Goal: Task Accomplishment & Management: Manage account settings

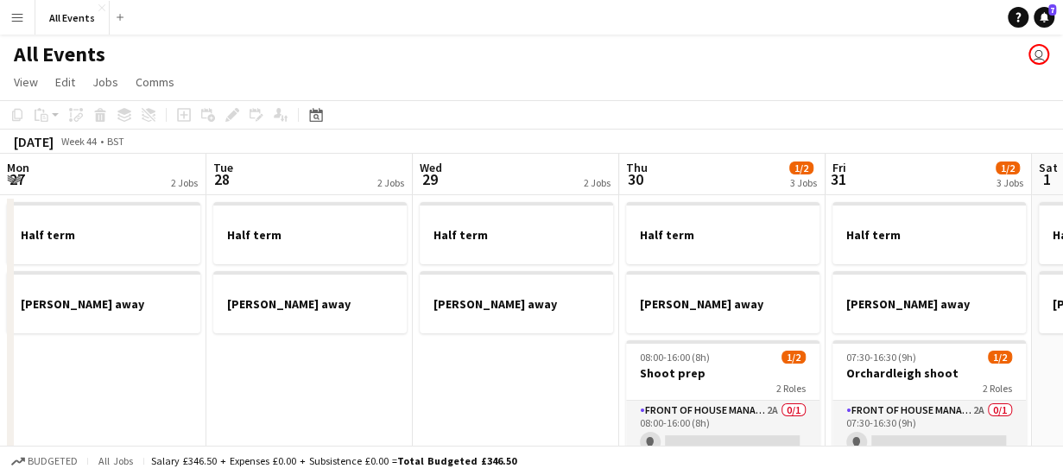
scroll to position [0, 594]
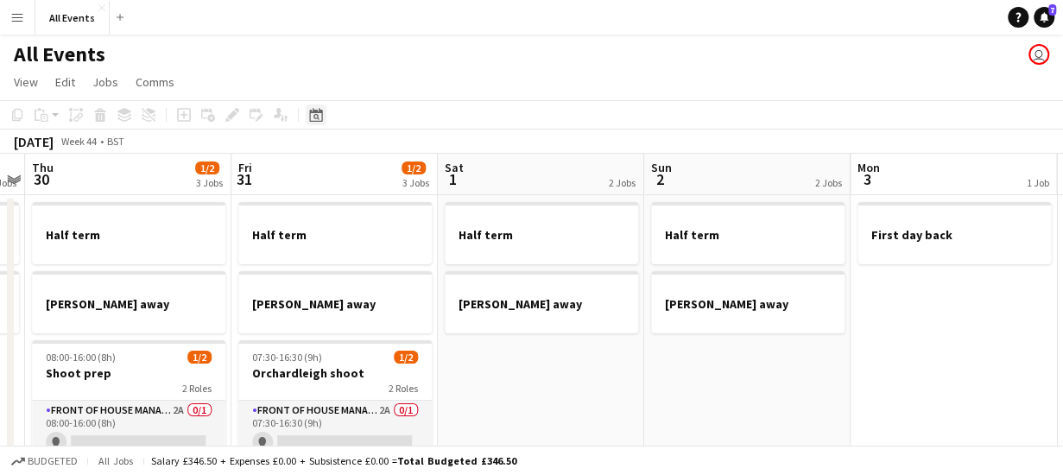
click at [318, 115] on icon "Date picker" at bounding box center [316, 115] width 14 height 14
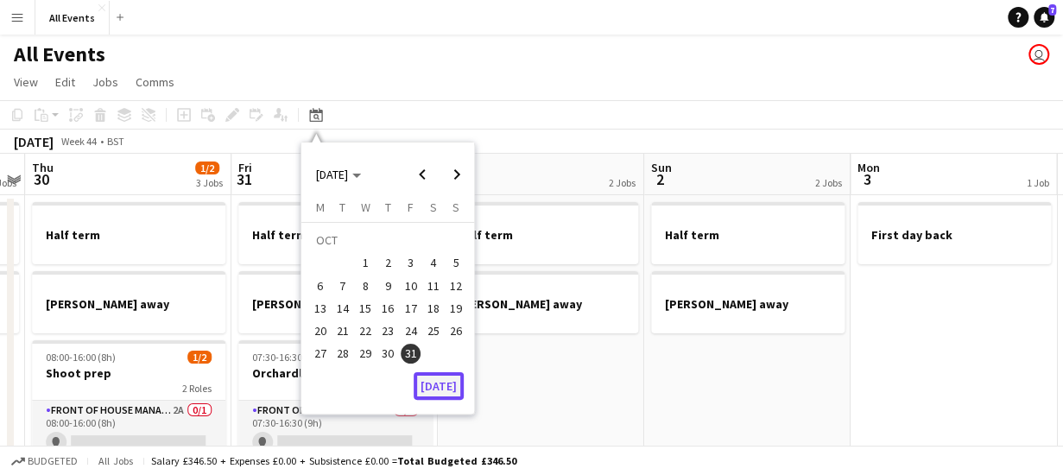
click at [432, 383] on button "[DATE]" at bounding box center [439, 386] width 50 height 28
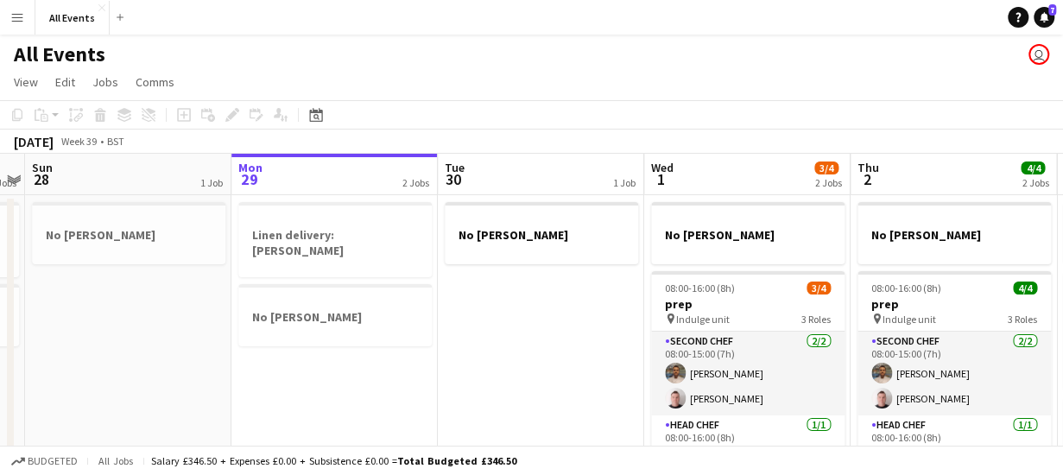
click at [498, 177] on app-board-header-date "Tue 30 1 Job" at bounding box center [541, 174] width 206 height 41
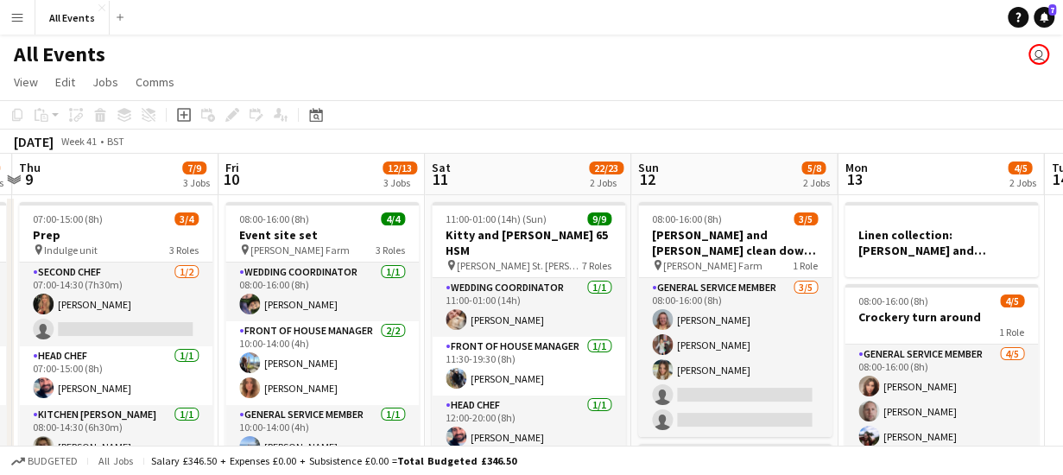
scroll to position [0, 845]
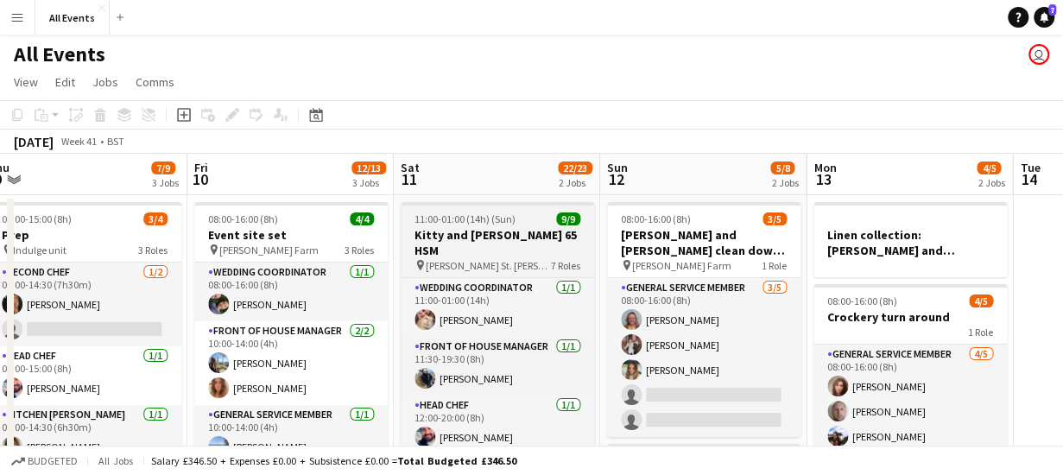
click at [498, 258] on div "pin [PERSON_NAME] St. [PERSON_NAME] 7 Roles" at bounding box center [498, 265] width 194 height 14
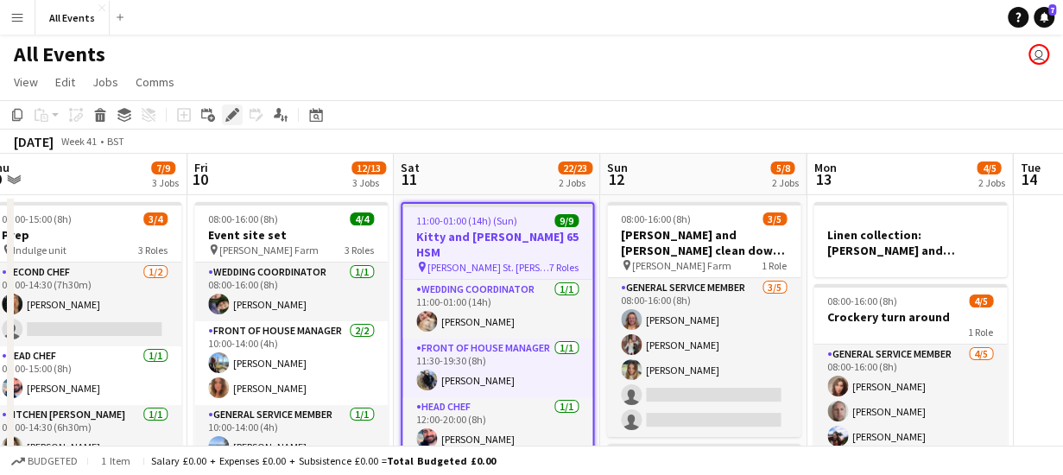
click at [228, 112] on icon "Edit" at bounding box center [232, 115] width 14 height 14
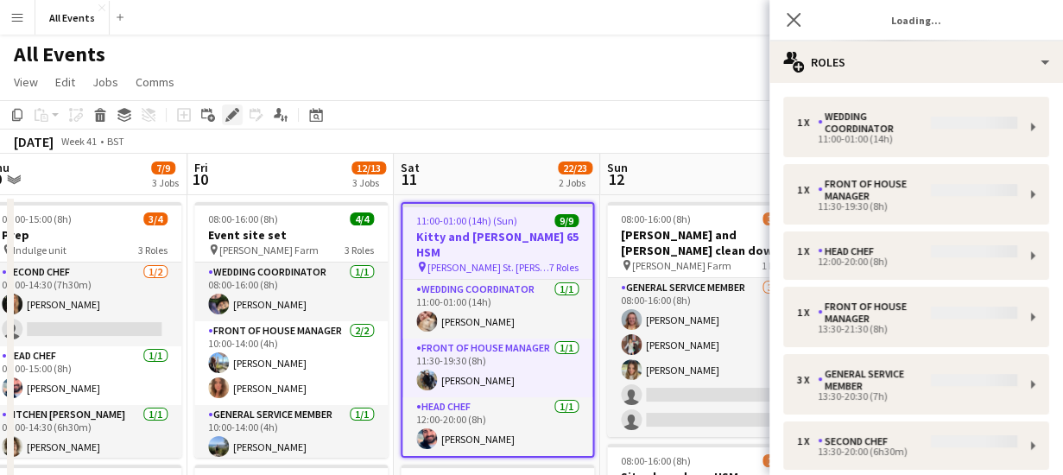
type input "**********"
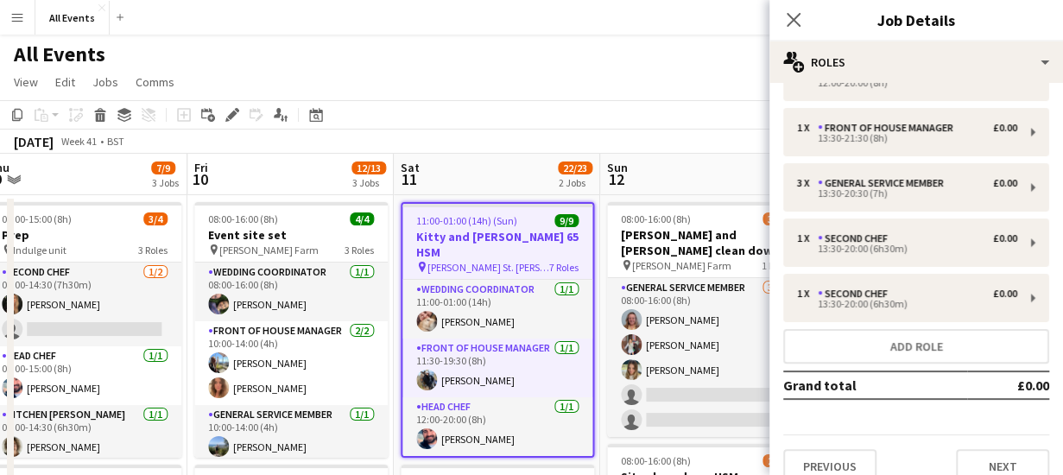
scroll to position [176, 0]
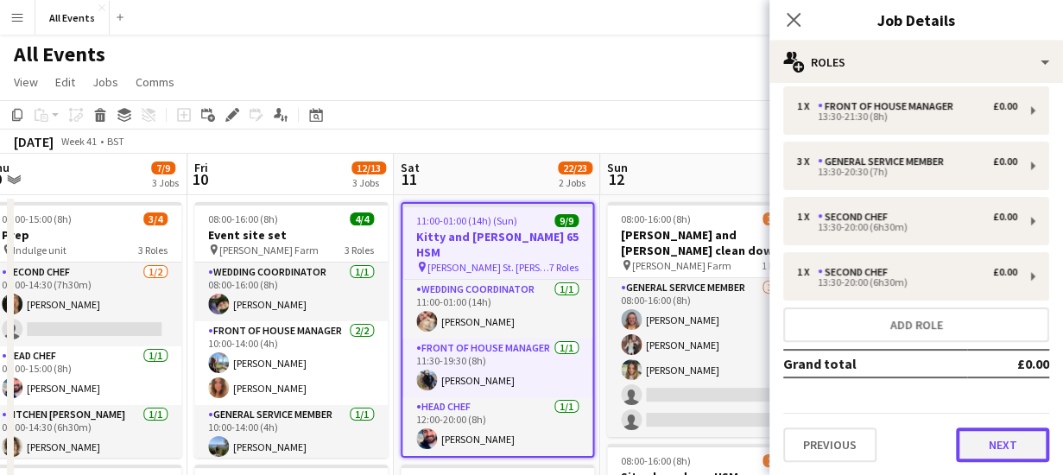
click at [1010, 448] on button "Next" at bounding box center [1002, 445] width 93 height 35
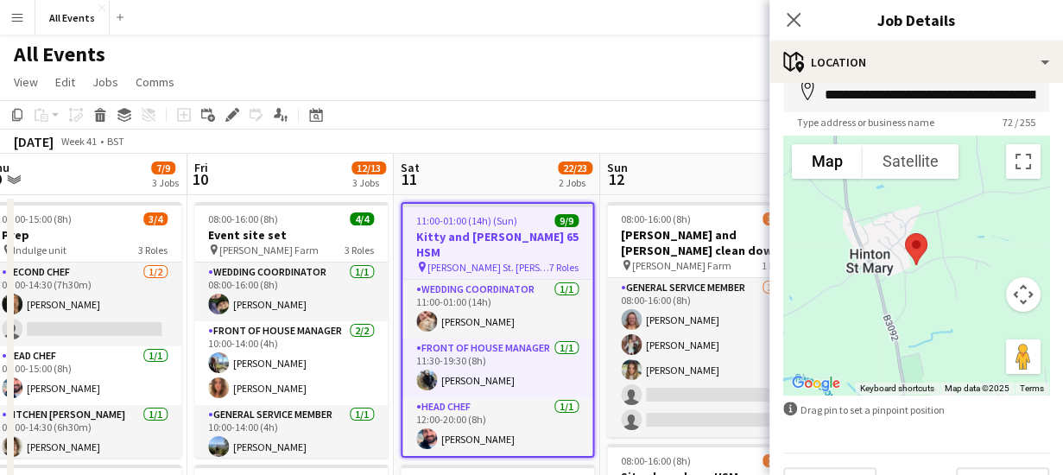
scroll to position [135, 0]
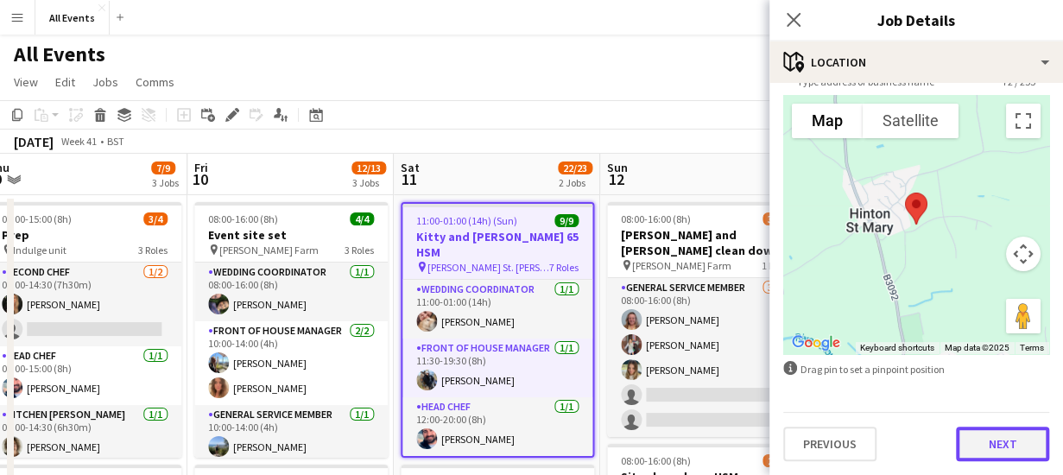
click at [995, 446] on button "Next" at bounding box center [1002, 444] width 93 height 35
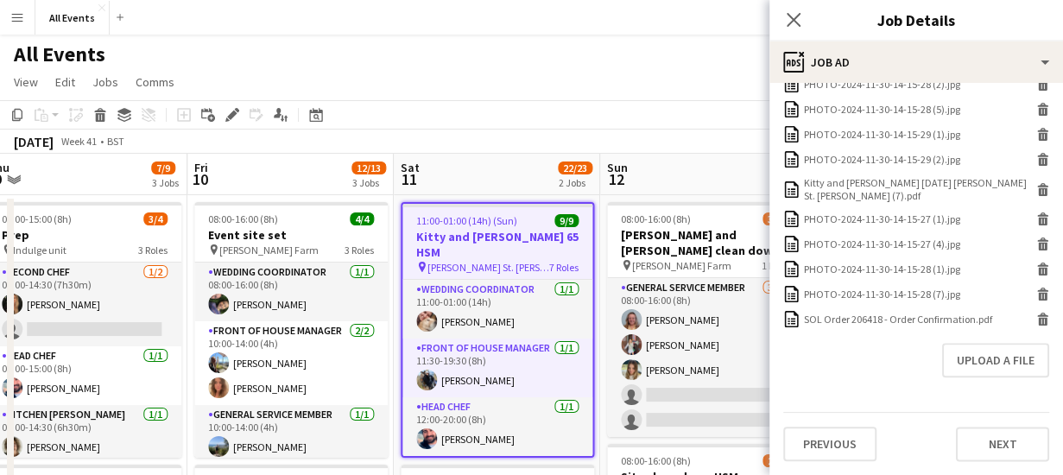
scroll to position [921, 0]
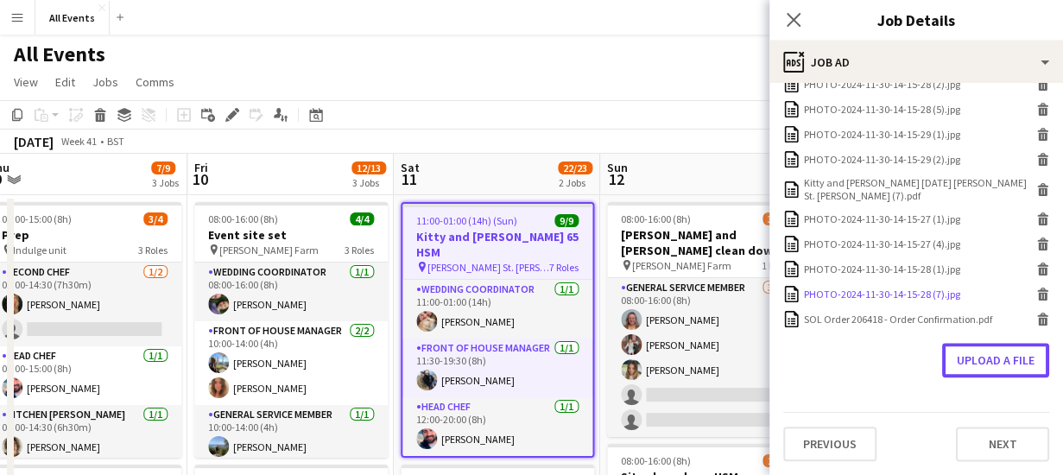
click at [991, 359] on button "Upload a file" at bounding box center [995, 360] width 107 height 35
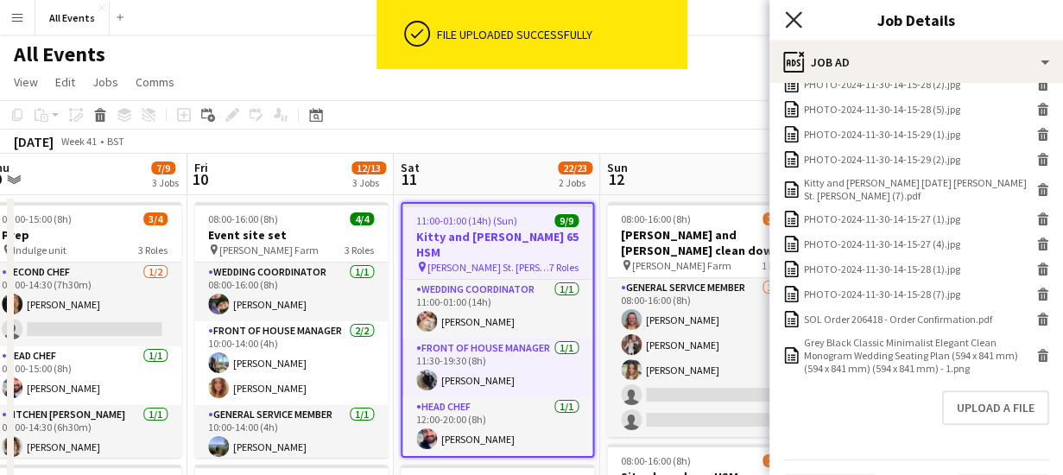
click at [796, 13] on icon "Close pop-in" at bounding box center [793, 19] width 16 height 16
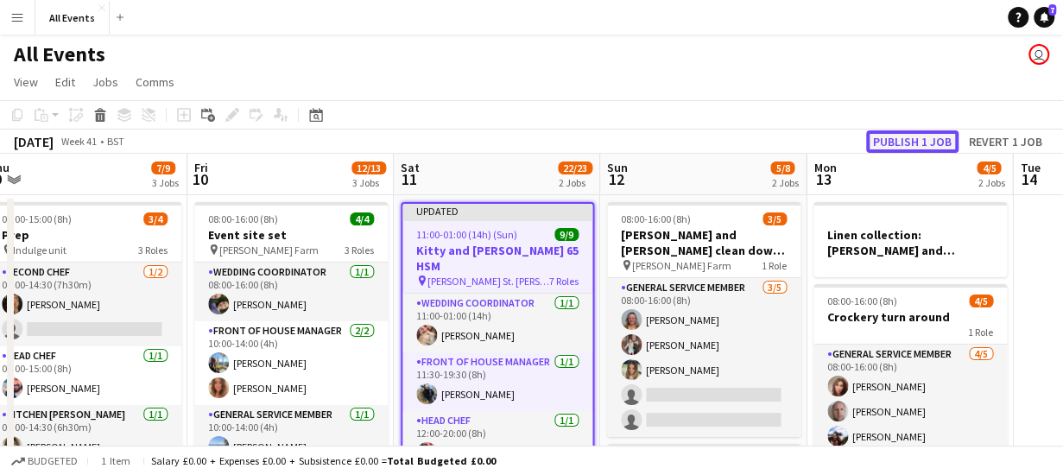
click at [896, 142] on button "Publish 1 job" at bounding box center [912, 141] width 92 height 22
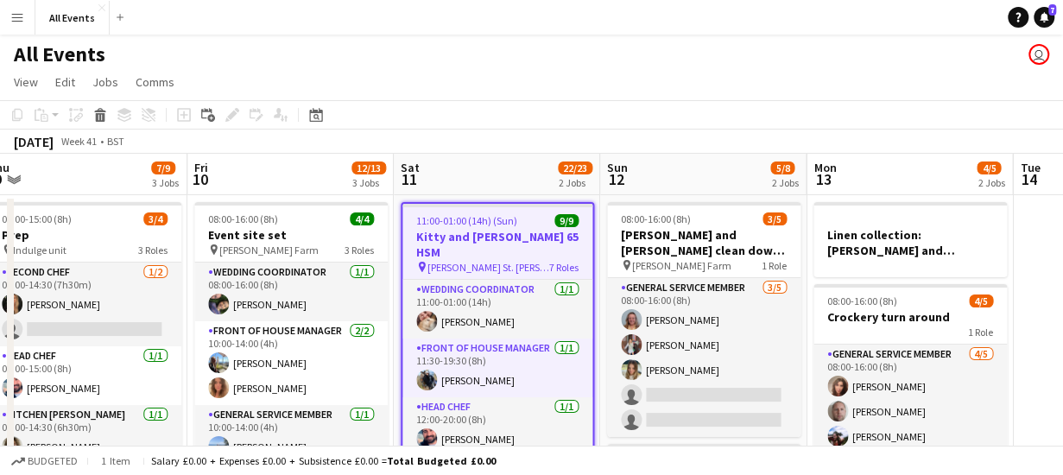
click at [447, 158] on app-board-header-date "Sat 11 22/23 2 Jobs" at bounding box center [497, 174] width 206 height 41
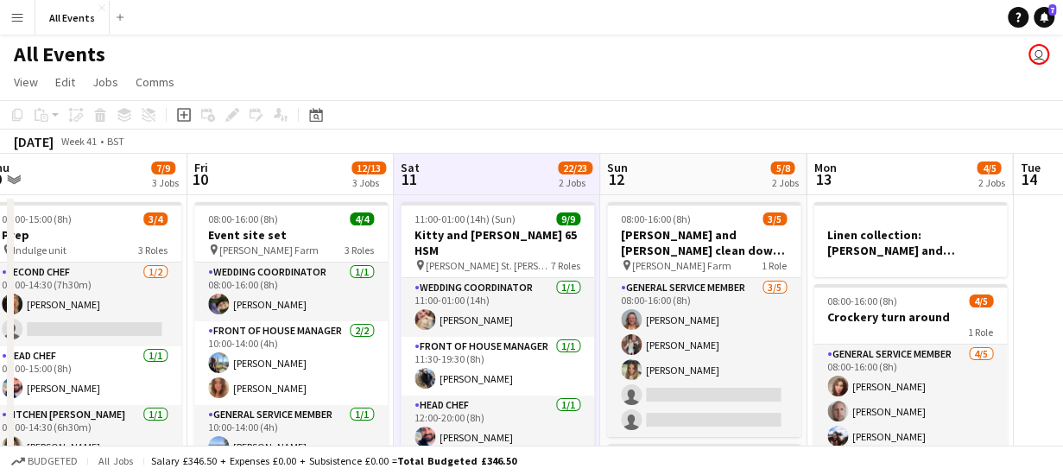
click at [661, 185] on app-board-header-date "Sun 12 5/8 2 Jobs" at bounding box center [703, 174] width 206 height 41
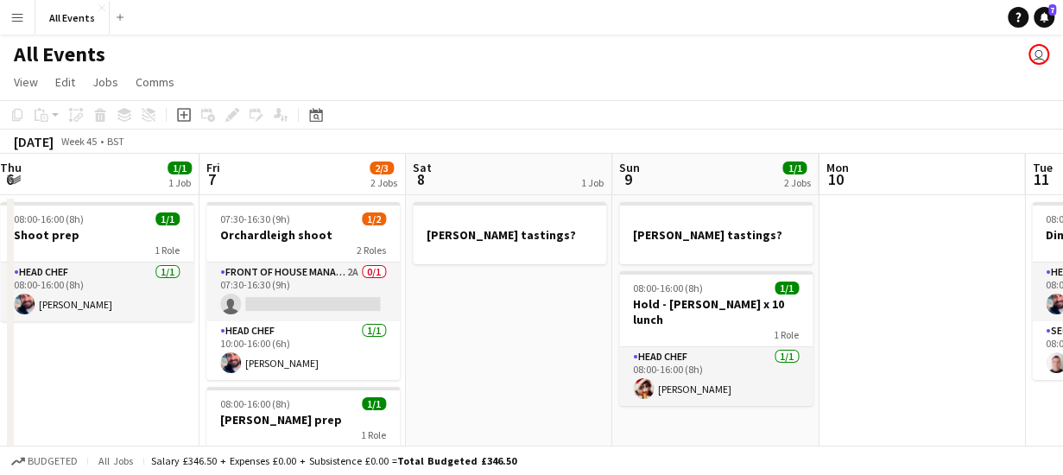
scroll to position [0, 835]
click at [870, 171] on app-board-header-date "Mon 10" at bounding box center [920, 174] width 206 height 41
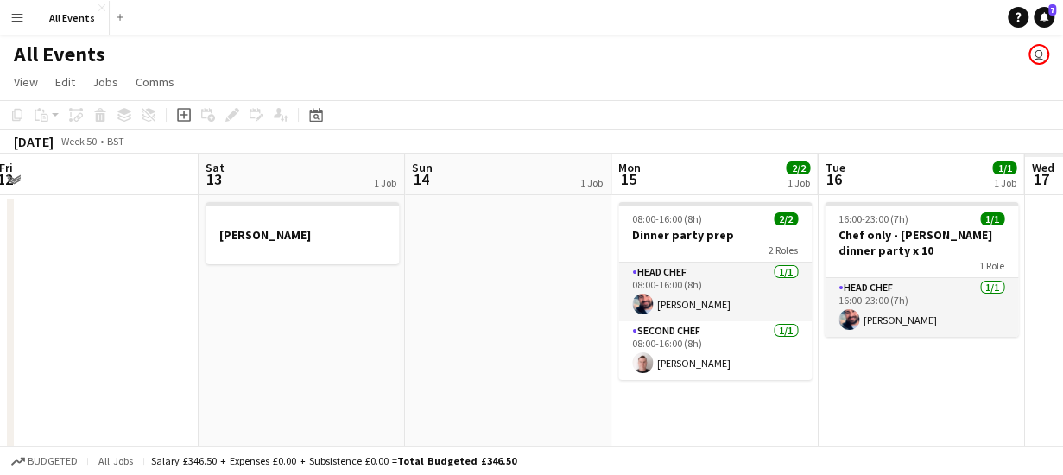
scroll to position [0, 451]
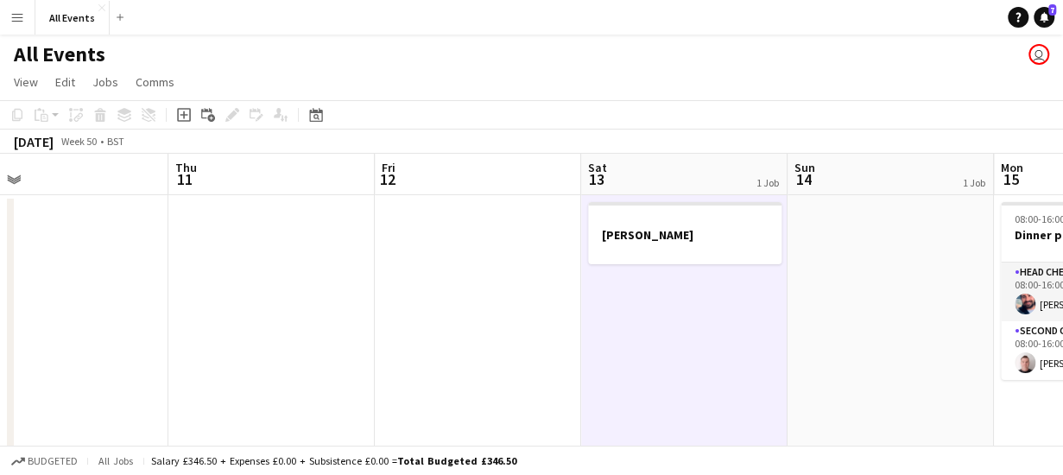
click at [676, 178] on app-board-header-date "Sat 13 1 Job" at bounding box center [684, 174] width 206 height 41
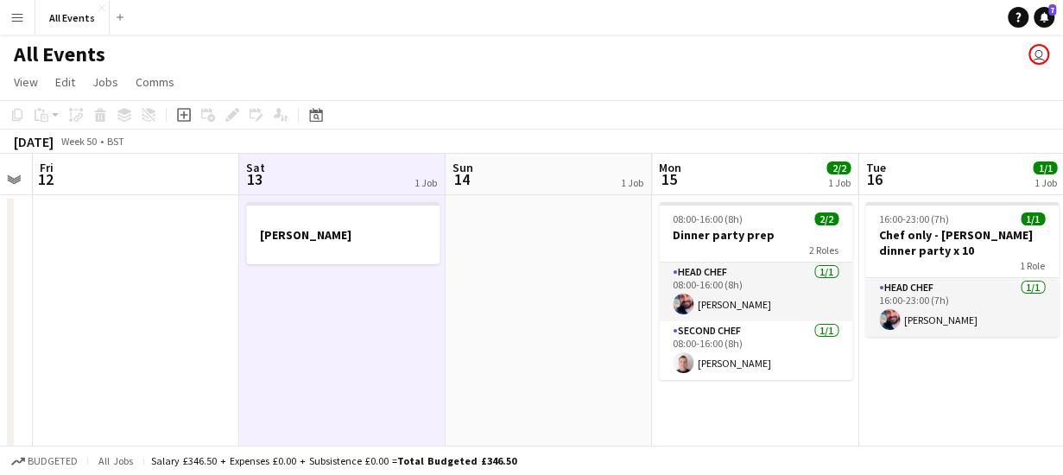
scroll to position [0, 831]
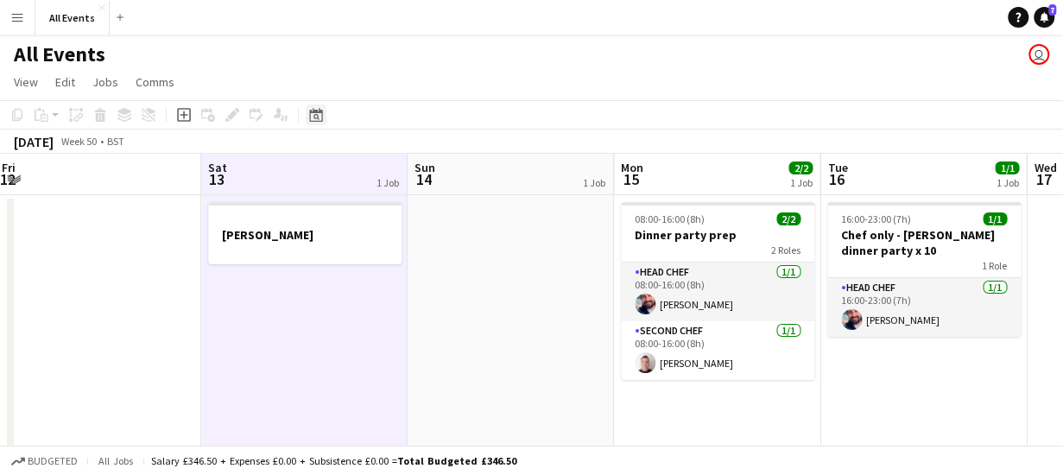
click at [311, 117] on icon "Date picker" at bounding box center [316, 115] width 14 height 14
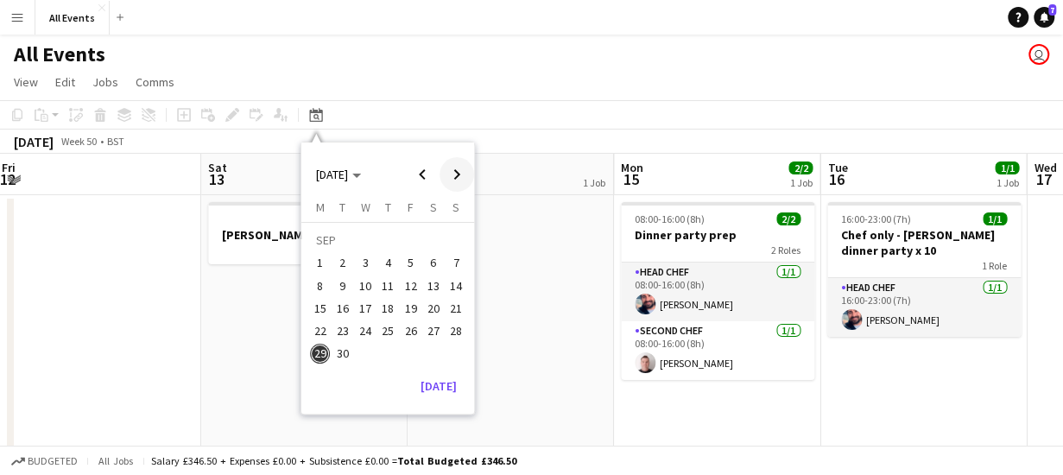
click at [458, 171] on span "Next month" at bounding box center [457, 174] width 35 height 35
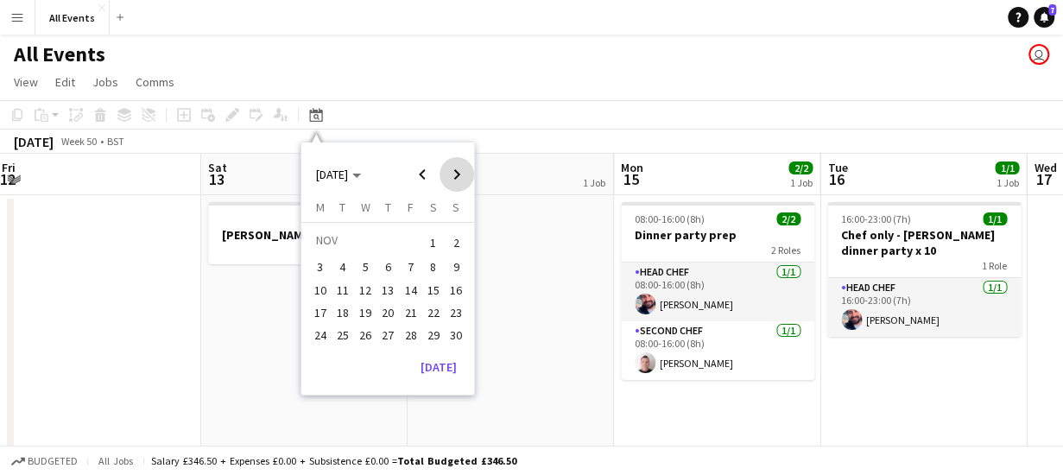
click at [458, 171] on span "Next month" at bounding box center [457, 174] width 35 height 35
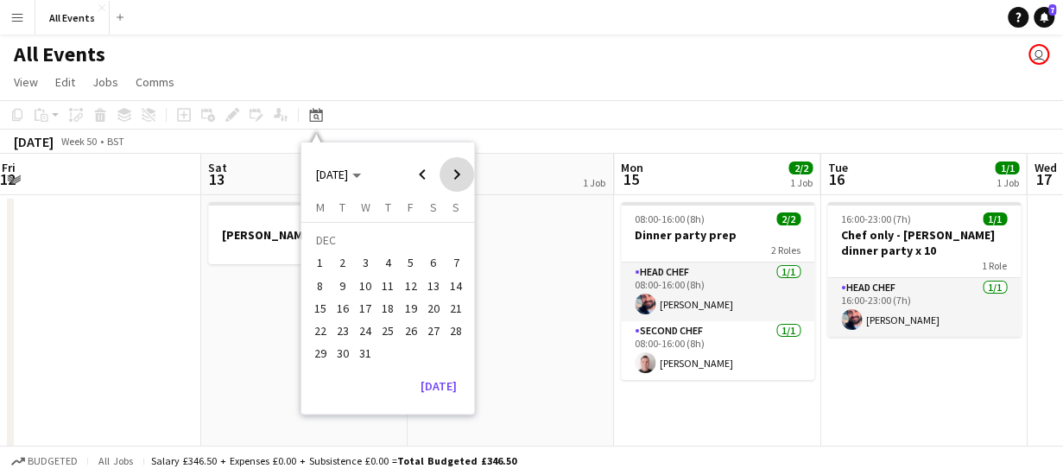
click at [458, 171] on span "Next month" at bounding box center [457, 174] width 35 height 35
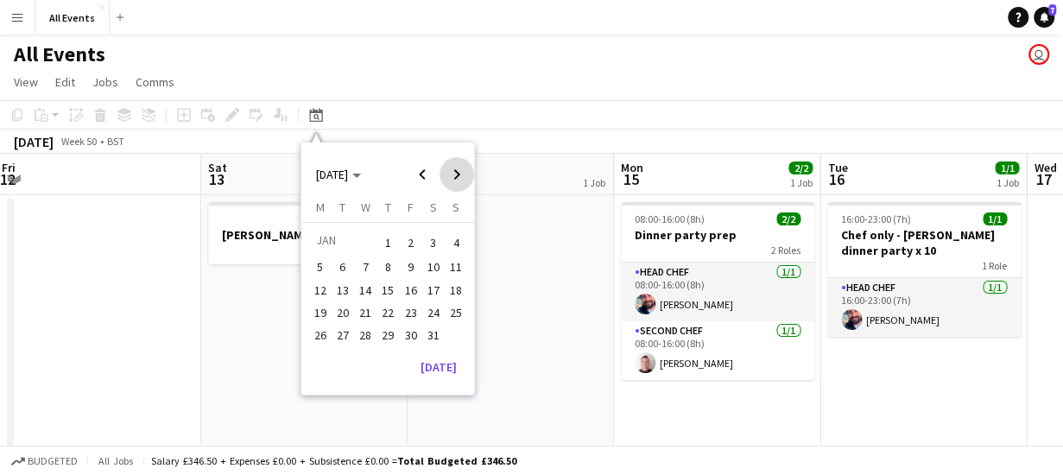
click at [458, 171] on span "Next month" at bounding box center [457, 174] width 35 height 35
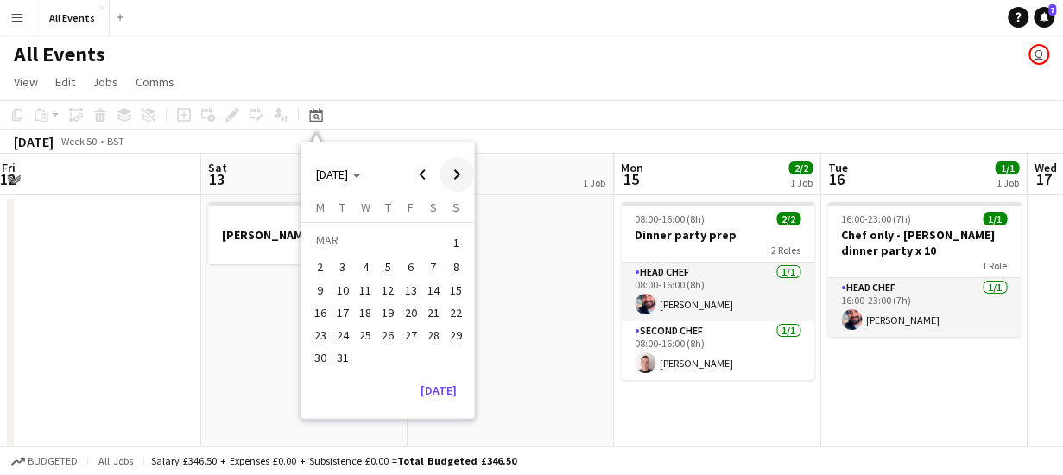
click at [458, 171] on span "Next month" at bounding box center [457, 174] width 35 height 35
click at [435, 267] on span "6" at bounding box center [433, 263] width 21 height 21
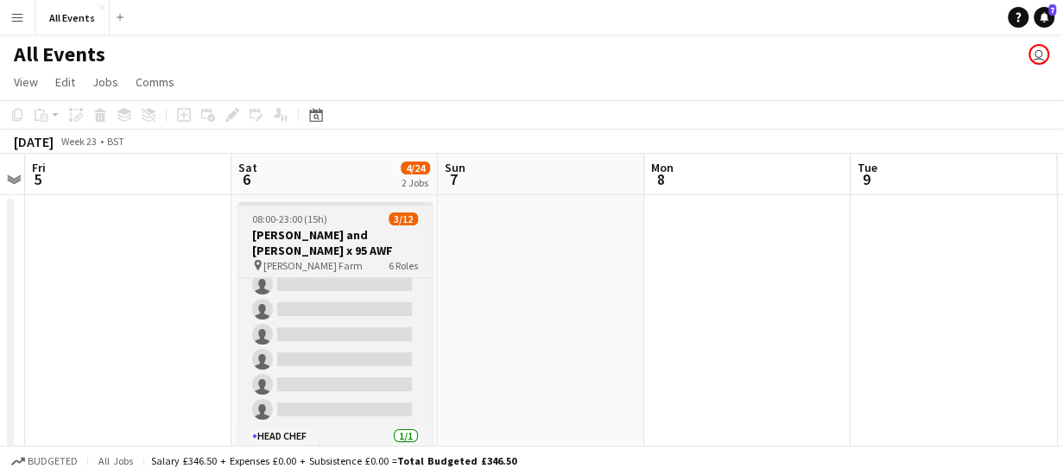
scroll to position [0, 0]
